Goal: Information Seeking & Learning: Learn about a topic

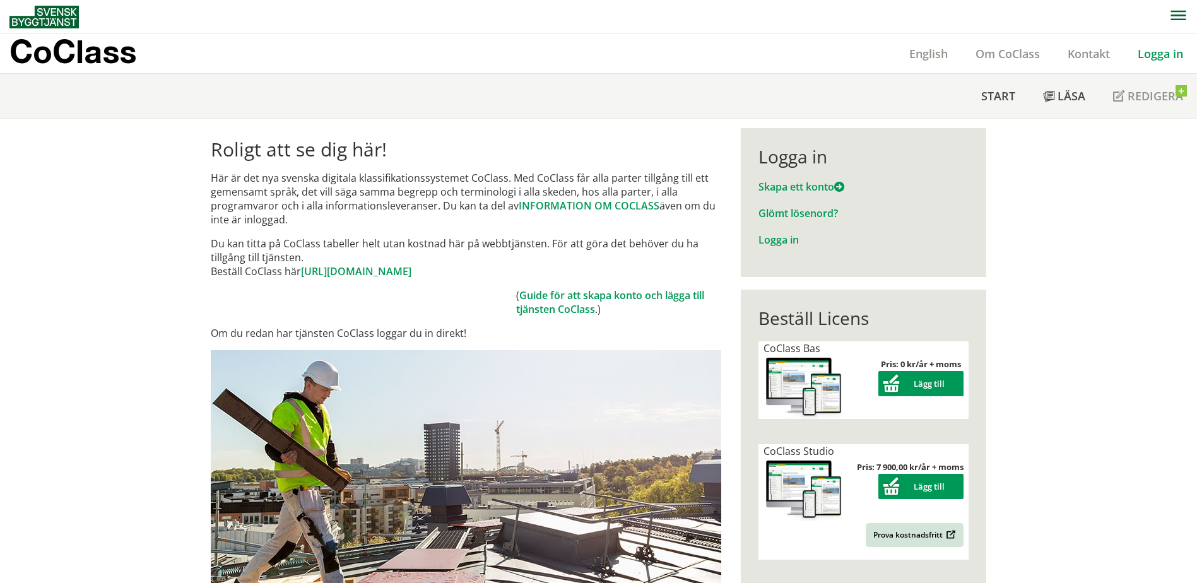
click at [1175, 57] on link "Logga in" at bounding box center [1160, 53] width 73 height 15
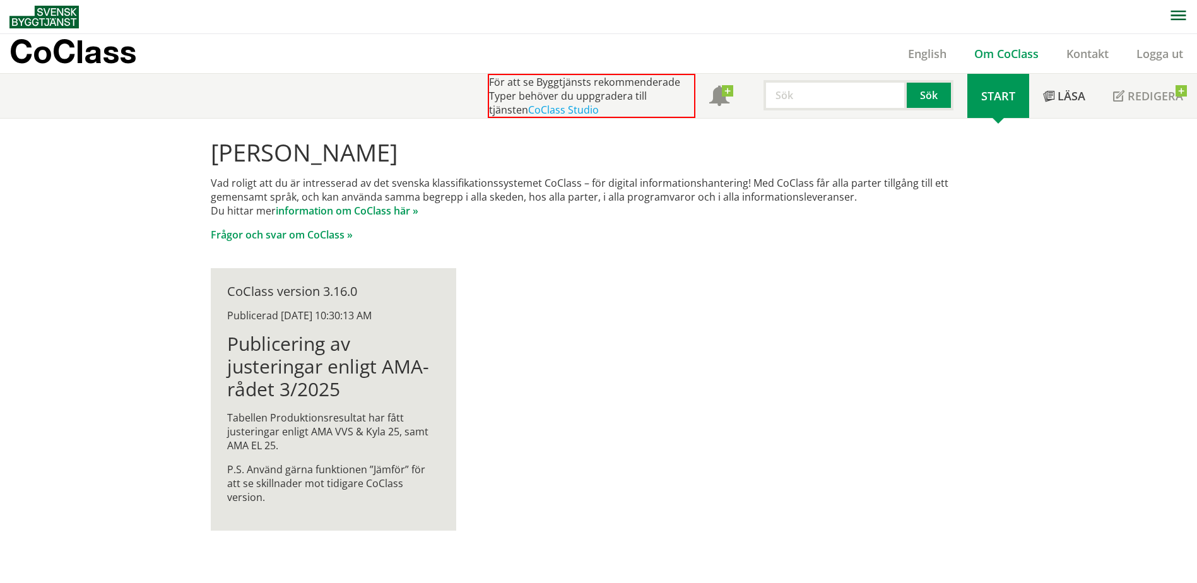
click at [1010, 52] on link "Om CoClass" at bounding box center [1006, 53] width 92 height 15
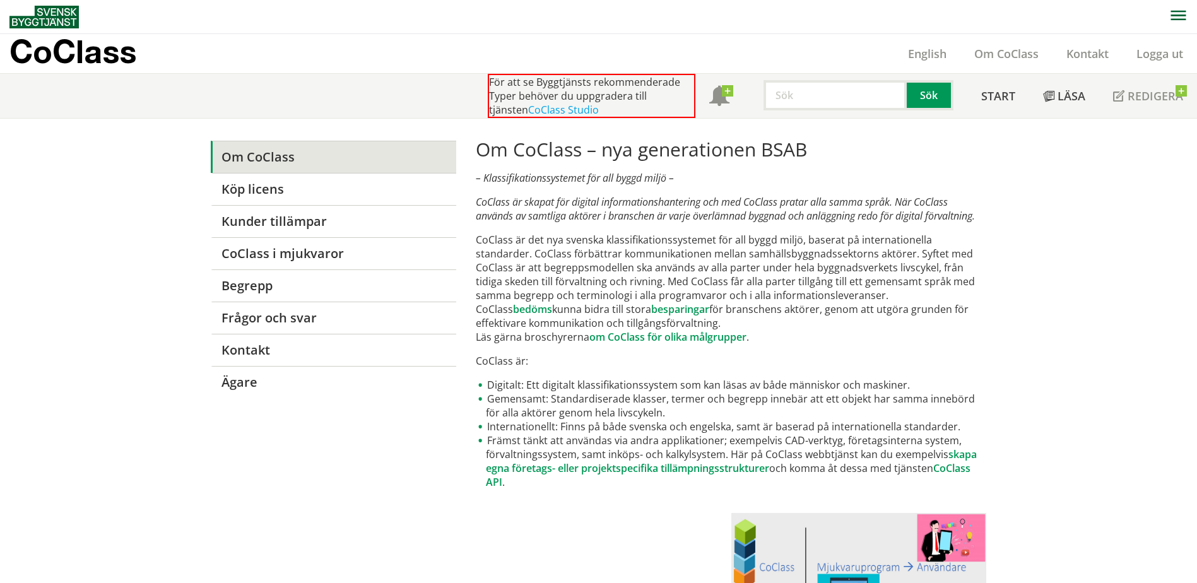
drag, startPoint x: 473, startPoint y: 196, endPoint x: 635, endPoint y: 322, distance: 205.9
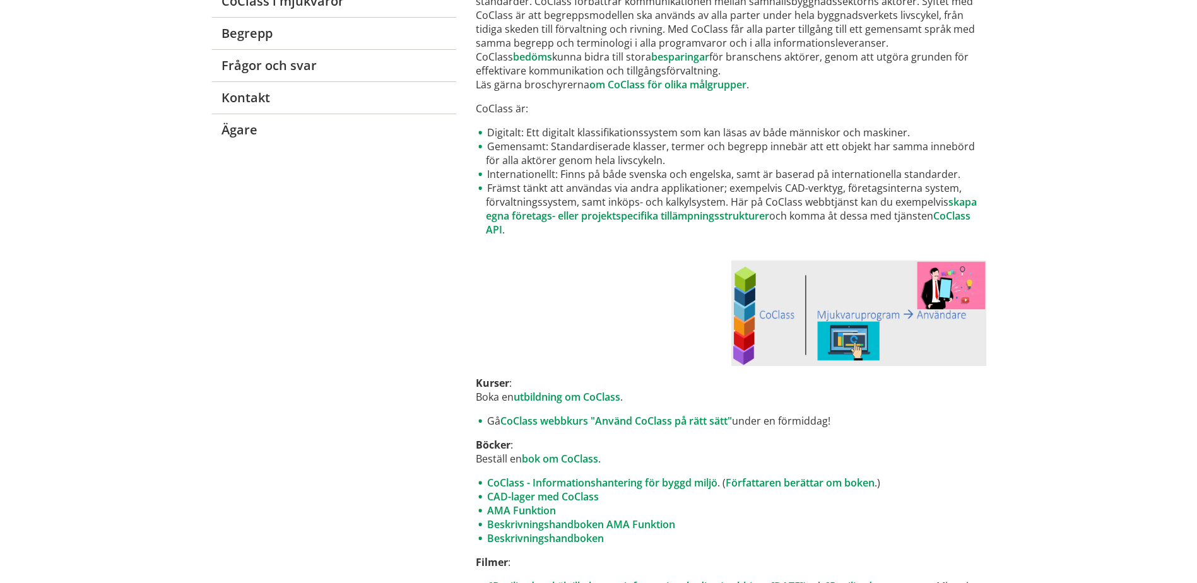
scroll to position [189, 0]
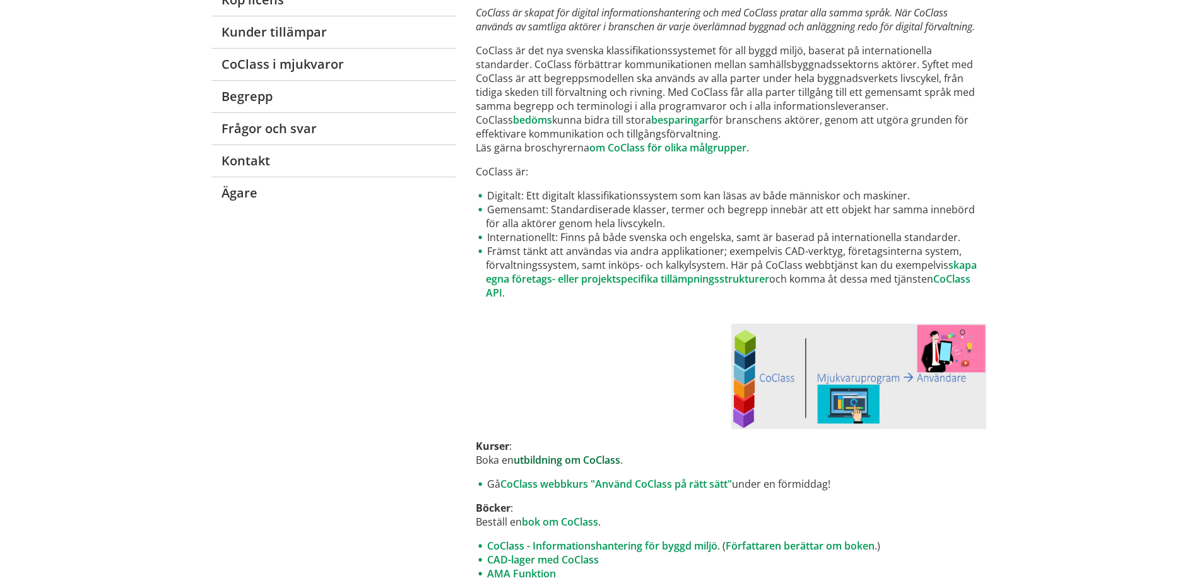
click at [569, 461] on link "utbildning om CoClass" at bounding box center [567, 460] width 107 height 14
